Goal: Find contact information: Find contact information

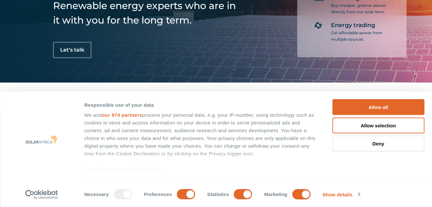
scroll to position [129, 0]
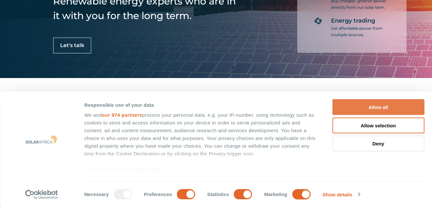
click at [352, 103] on button "Allow all" at bounding box center [379, 107] width 92 height 16
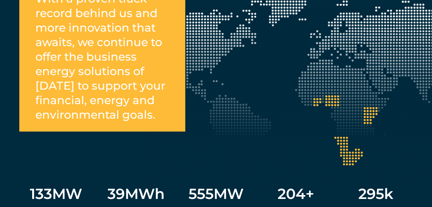
scroll to position [805, 0]
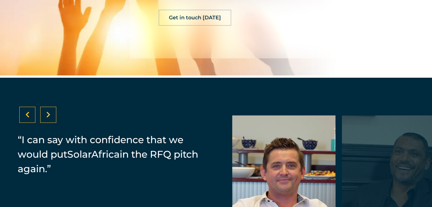
click at [190, 20] on span "Get in touch [DATE]" at bounding box center [195, 17] width 52 height 5
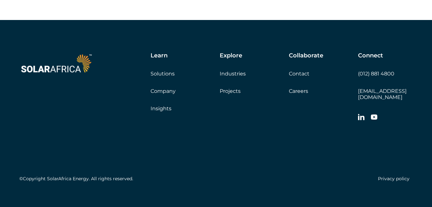
scroll to position [1861, 0]
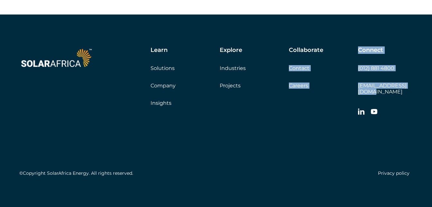
drag, startPoint x: 355, startPoint y: 85, endPoint x: 417, endPoint y: 88, distance: 61.9
click at [417, 88] on div "Learn Solutions Company Insights Explore Industries Projects Collaborate Contac…" at bounding box center [216, 112] width 432 height 197
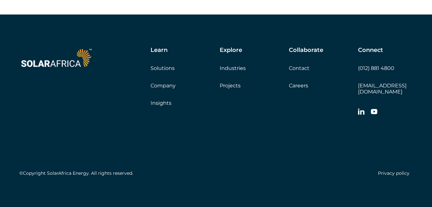
drag, startPoint x: 417, startPoint y: 88, endPoint x: 419, endPoint y: 104, distance: 15.9
click at [419, 107] on div "Learn Solutions Company Insights Explore Industries Projects Collaborate Contac…" at bounding box center [216, 112] width 432 height 197
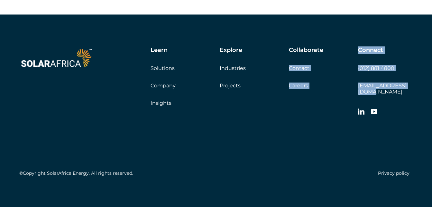
drag, startPoint x: 416, startPoint y: 85, endPoint x: 357, endPoint y: 89, distance: 59.3
click at [357, 89] on div "Learn Solutions Company Insights Explore Industries Projects Collaborate Contac…" at bounding box center [216, 112] width 432 height 197
drag, startPoint x: 357, startPoint y: 89, endPoint x: 347, endPoint y: 95, distance: 11.9
click at [346, 97] on div "Learn Solutions Company Insights Explore Industries Projects Collaborate Contac…" at bounding box center [261, 83] width 303 height 72
drag, startPoint x: 352, startPoint y: 87, endPoint x: 403, endPoint y: 89, distance: 51.3
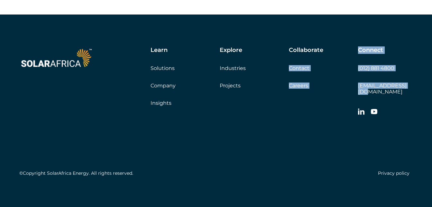
click at [403, 89] on div "Learn Solutions Company Insights Explore Industries Projects Collaborate Contac…" at bounding box center [261, 83] width 303 height 72
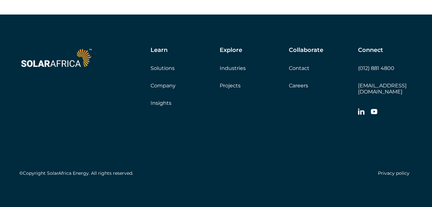
drag, startPoint x: 403, startPoint y: 89, endPoint x: 418, endPoint y: 93, distance: 15.1
click at [419, 96] on div "Learn Solutions Company Insights Explore Industries Projects Collaborate Contac…" at bounding box center [216, 112] width 432 height 197
drag, startPoint x: 417, startPoint y: 89, endPoint x: 358, endPoint y: 88, distance: 58.3
click at [358, 88] on div "Learn Solutions Company Insights Explore Industries Projects Collaborate Contac…" at bounding box center [216, 112] width 432 height 197
copy link "[EMAIL_ADDRESS][DOMAIN_NAME]"
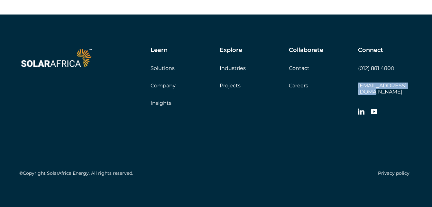
click at [160, 69] on link "Solutions" at bounding box center [163, 68] width 24 height 6
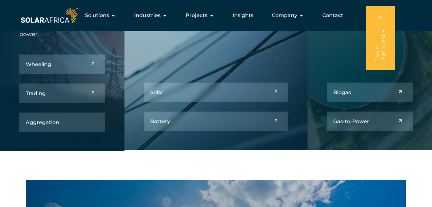
scroll to position [290, 0]
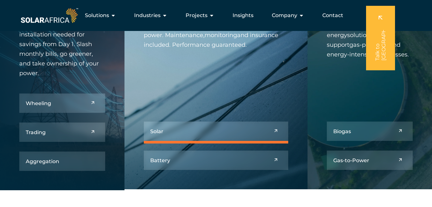
click at [262, 124] on link at bounding box center [216, 130] width 145 height 19
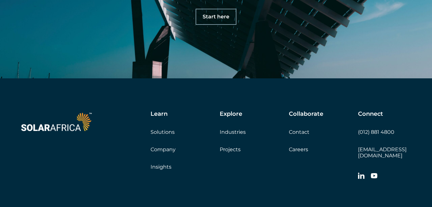
scroll to position [2998, 0]
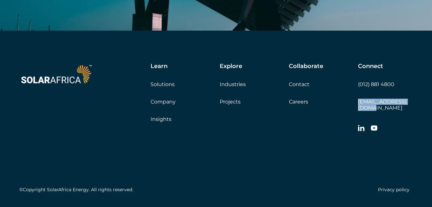
drag, startPoint x: 417, startPoint y: 85, endPoint x: 359, endPoint y: 89, distance: 58.1
click at [359, 89] on div "Learn Solutions Company Insights Explore Industries Projects Collaborate Contac…" at bounding box center [216, 129] width 432 height 197
copy link "[EMAIL_ADDRESS][DOMAIN_NAME]"
drag, startPoint x: 405, startPoint y: 69, endPoint x: 359, endPoint y: 72, distance: 46.8
click at [359, 72] on div "Connect (012) 881 4800 info@solarafrica.com" at bounding box center [385, 99] width 55 height 72
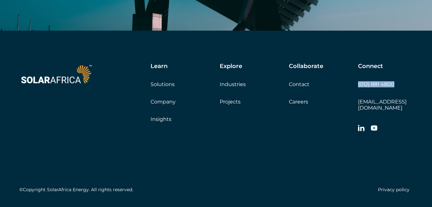
copy link "(012) 881 4800"
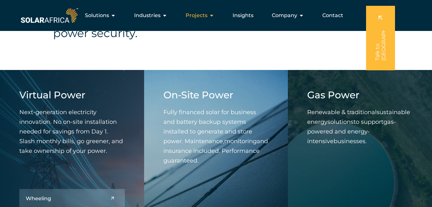
click at [206, 17] on span "Projects" at bounding box center [197, 16] width 22 height 8
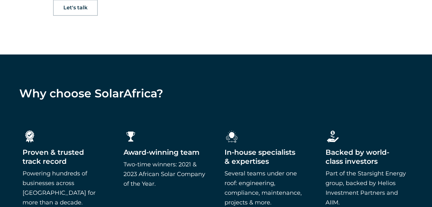
scroll to position [503, 0]
